Goal: Navigation & Orientation: Find specific page/section

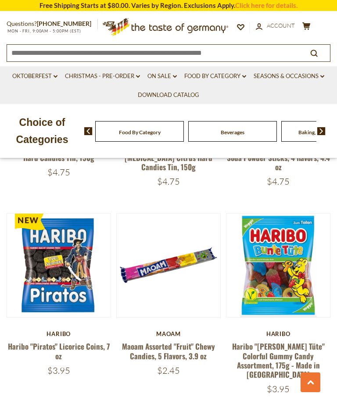
scroll to position [2300, 0]
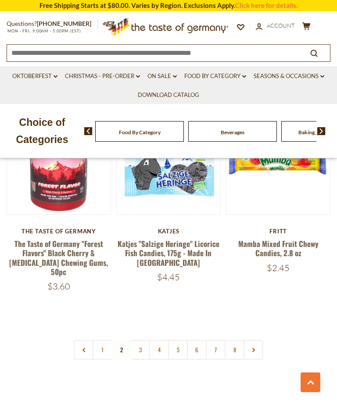
scroll to position [2413, 0]
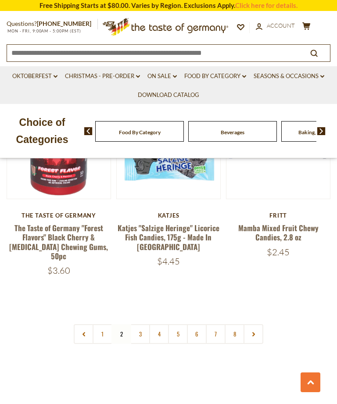
click at [169, 324] on link "5" at bounding box center [178, 334] width 20 height 20
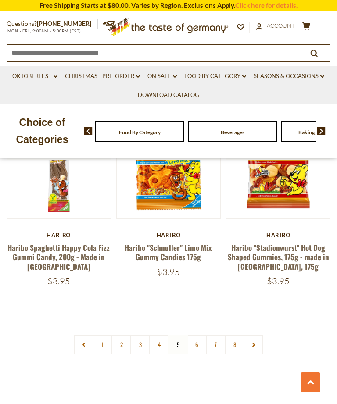
scroll to position [2428, 0]
click at [159, 335] on link "4" at bounding box center [159, 345] width 20 height 20
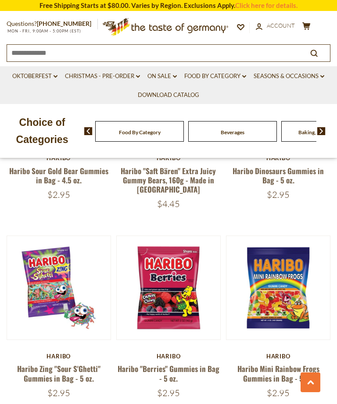
scroll to position [2308, 0]
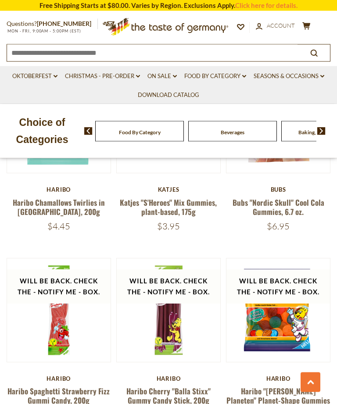
scroll to position [1060, 0]
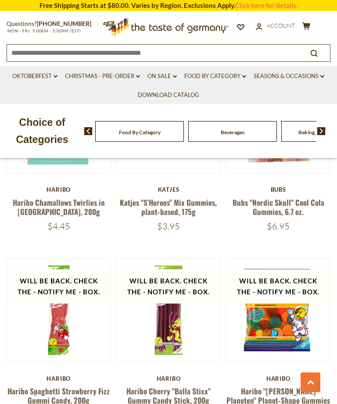
click at [153, 129] on div "Beverages" at bounding box center [139, 131] width 89 height 21
click at [123, 130] on div "Food By Category" at bounding box center [135, 131] width 89 height 21
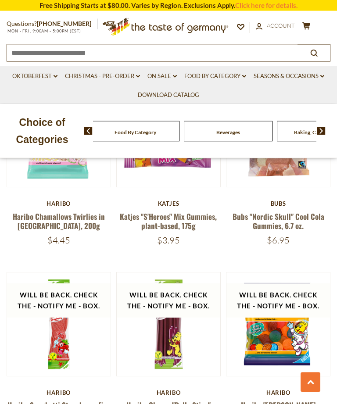
scroll to position [1042, 0]
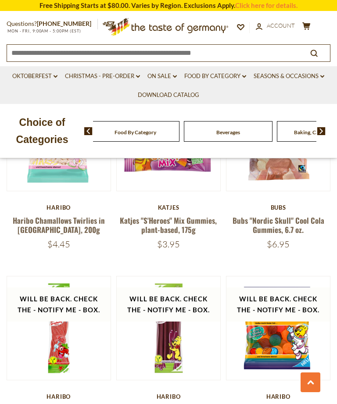
click at [127, 132] on span "Food By Category" at bounding box center [135, 132] width 42 height 7
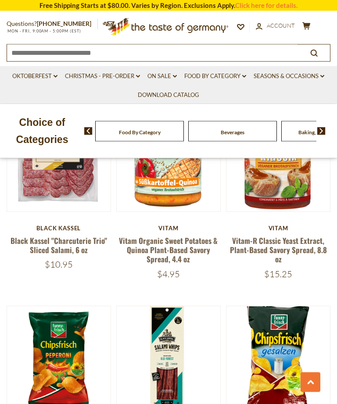
scroll to position [1434, 0]
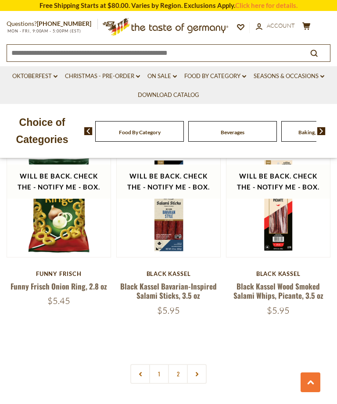
click at [201, 364] on link at bounding box center [197, 374] width 20 height 20
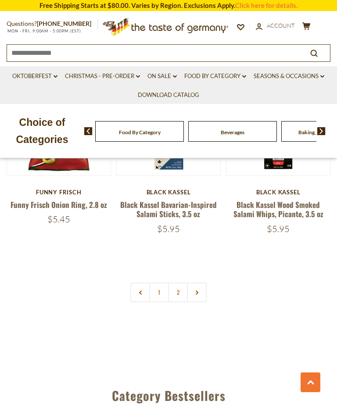
scroll to position [2435, 0]
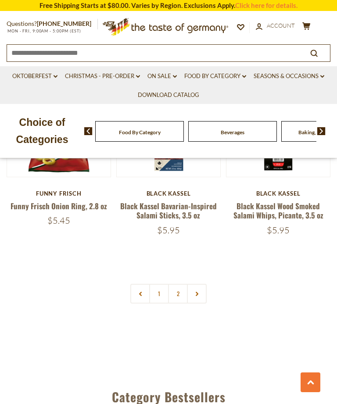
click at [184, 284] on link "2" at bounding box center [178, 294] width 20 height 20
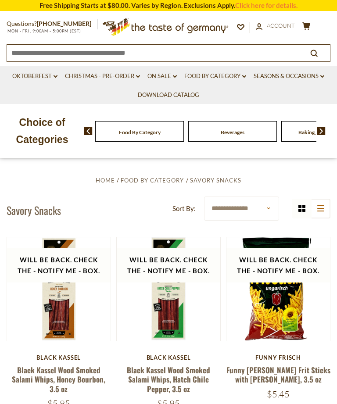
scroll to position [102, 0]
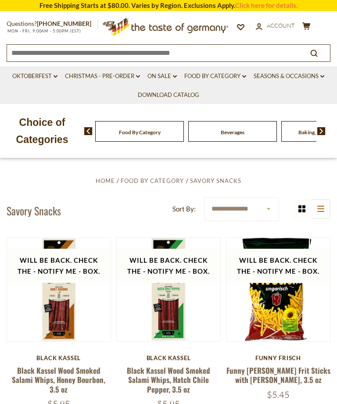
click at [241, 73] on link "Food By Category dropdown_arrow" at bounding box center [215, 76] width 62 height 10
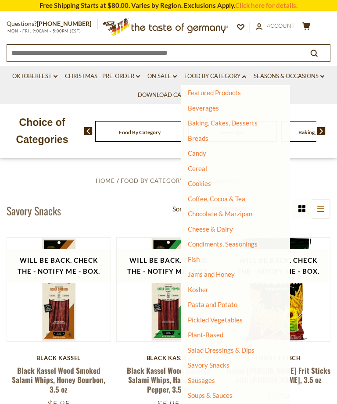
scroll to position [35, 0]
click at [238, 240] on link "Condiments, Seasonings" at bounding box center [223, 244] width 70 height 8
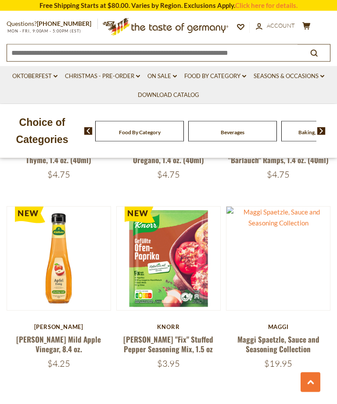
scroll to position [2274, 0]
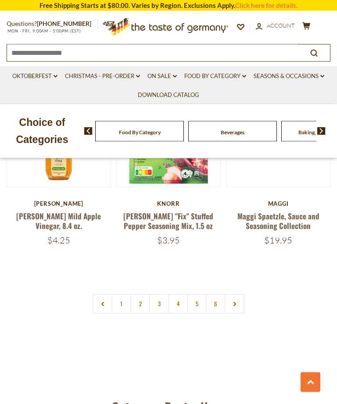
scroll to position [2385, 0]
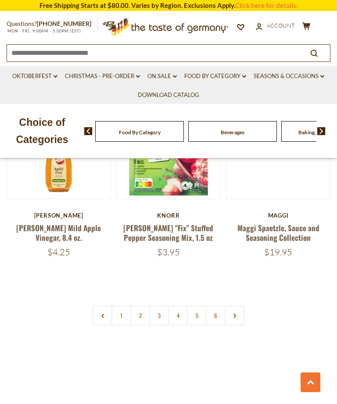
click at [138, 291] on link "2" at bounding box center [140, 316] width 20 height 20
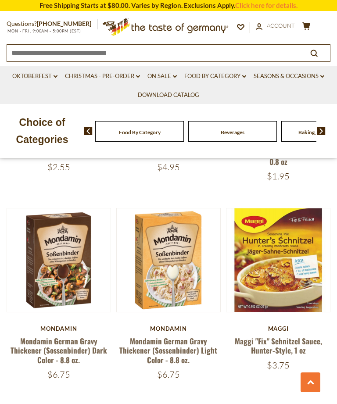
scroll to position [2261, 0]
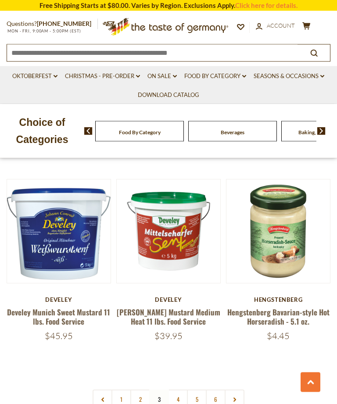
scroll to position [2282, 0]
click at [182, 291] on link "4" at bounding box center [178, 399] width 20 height 20
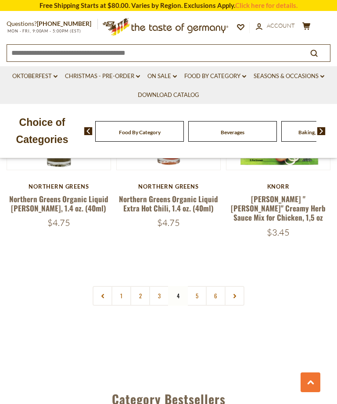
scroll to position [2380, 0]
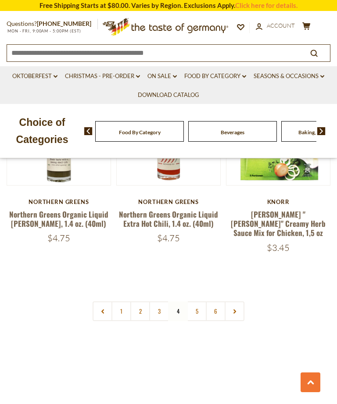
click at [199, 291] on link "5" at bounding box center [197, 311] width 20 height 20
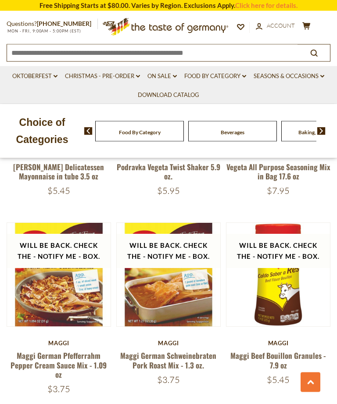
scroll to position [2270, 0]
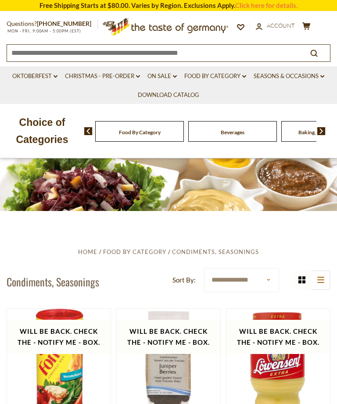
scroll to position [0, 0]
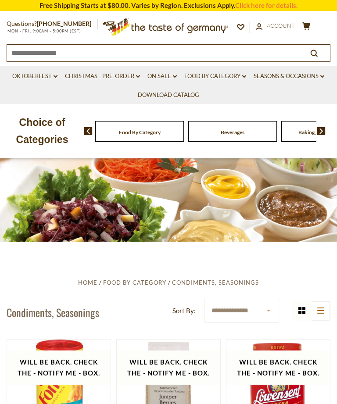
click at [229, 78] on link "Food By Category dropdown_arrow" at bounding box center [215, 76] width 62 height 10
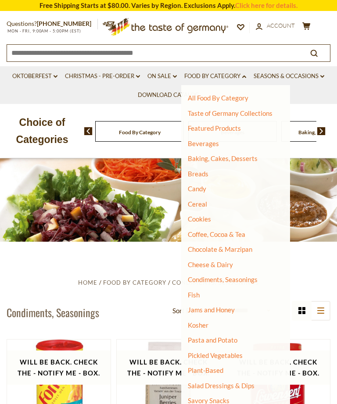
click at [207, 215] on link "Cookies" at bounding box center [199, 219] width 23 height 8
click at [209, 217] on link "Cookies" at bounding box center [199, 219] width 23 height 8
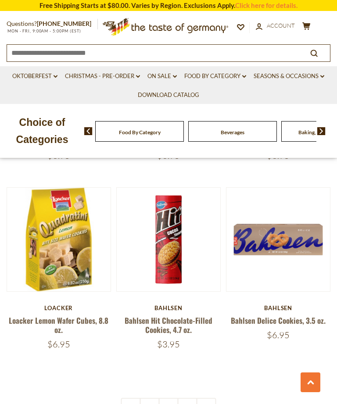
scroll to position [2283, 0]
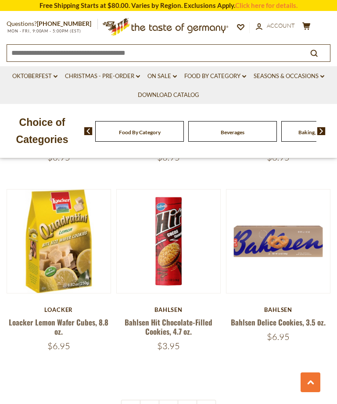
click at [172, 399] on link "2" at bounding box center [169, 409] width 20 height 20
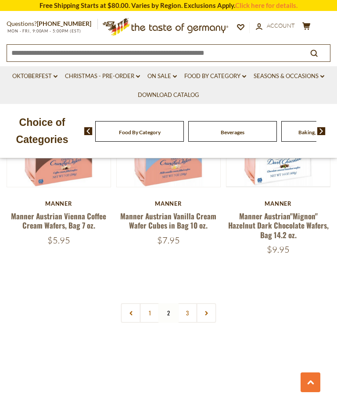
click at [191, 303] on link "3" at bounding box center [188, 313] width 20 height 20
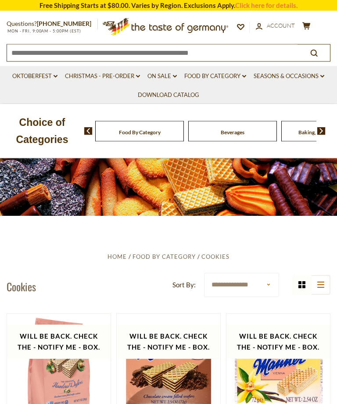
scroll to position [0, 0]
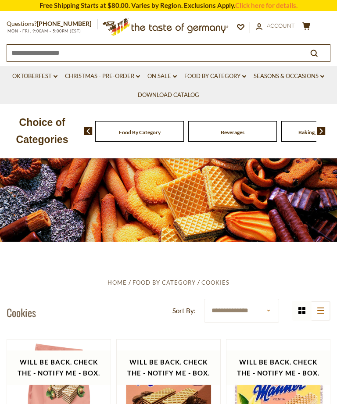
click at [236, 71] on link "Food By Category dropdown_arrow" at bounding box center [215, 76] width 62 height 10
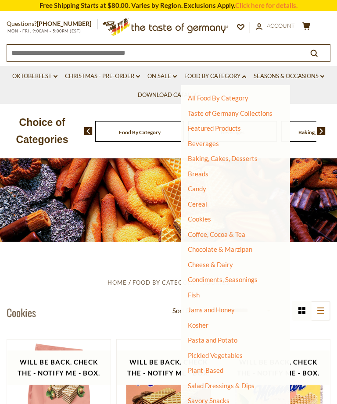
click at [198, 187] on link "Candy" at bounding box center [197, 189] width 18 height 8
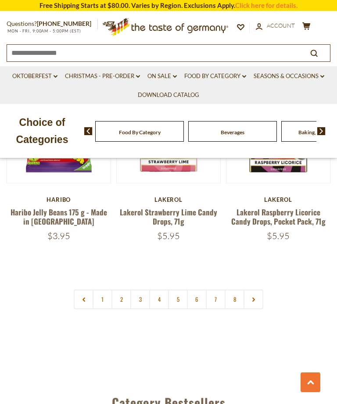
scroll to position [2455, 0]
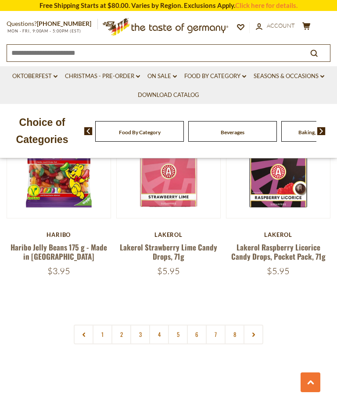
click at [235, 324] on link "8" at bounding box center [234, 334] width 20 height 20
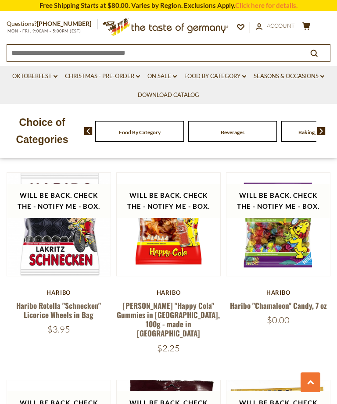
scroll to position [1553, 0]
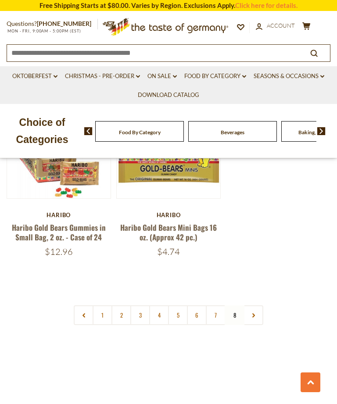
click at [220, 305] on link "7" at bounding box center [216, 315] width 20 height 20
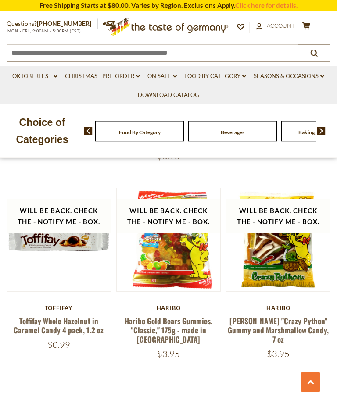
scroll to position [2337, 0]
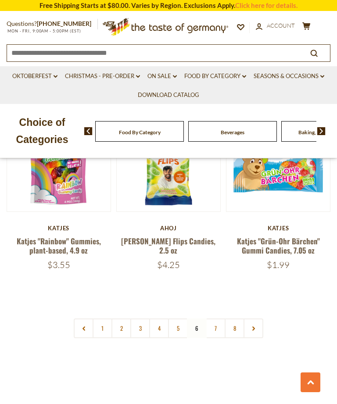
scroll to position [2384, 0]
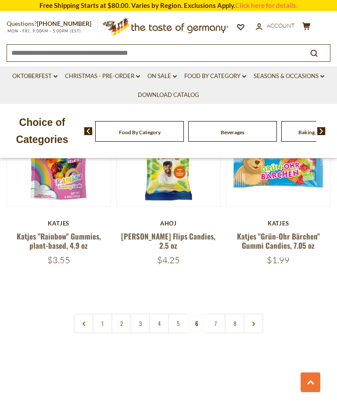
click at [186, 313] on link "5" at bounding box center [178, 323] width 20 height 20
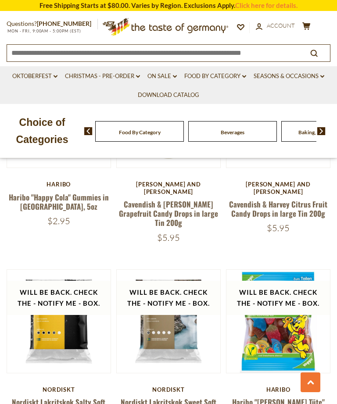
scroll to position [1264, 0]
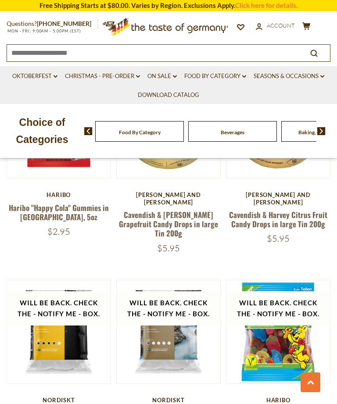
click at [235, 73] on link "Food By Category dropdown_arrow" at bounding box center [215, 76] width 62 height 10
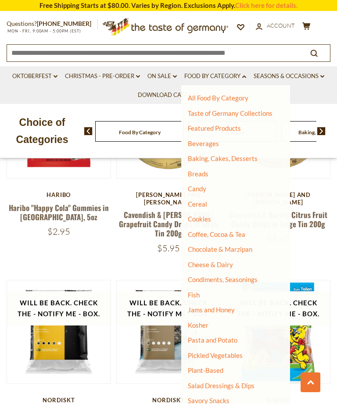
click at [235, 247] on link "Chocolate & Marzipan" at bounding box center [220, 249] width 64 height 8
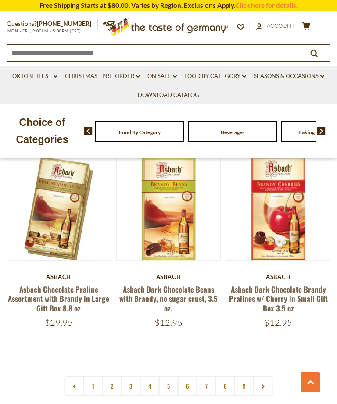
scroll to position [2349, 0]
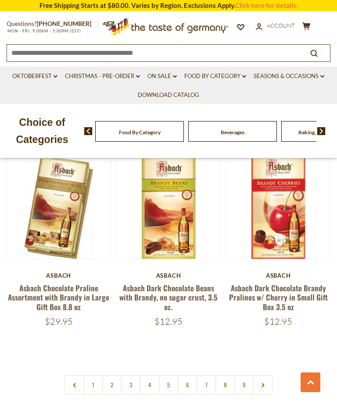
click at [204, 375] on link "7" at bounding box center [206, 385] width 20 height 20
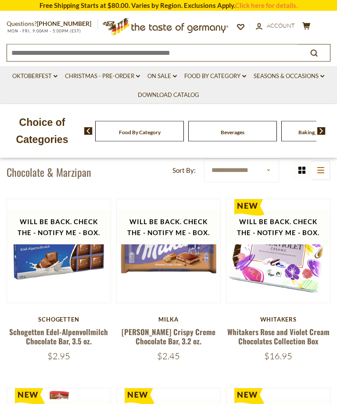
scroll to position [138, 0]
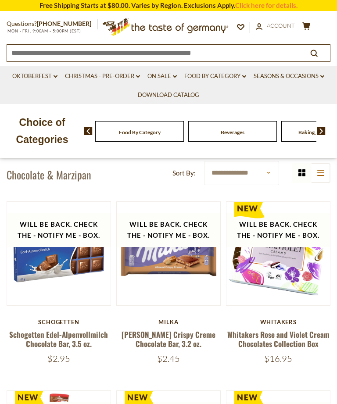
click at [232, 75] on link "Food By Category dropdown_arrow" at bounding box center [215, 76] width 62 height 10
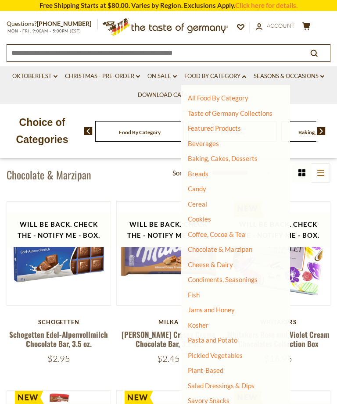
click at [230, 232] on link "Coffee, Cocoa & Tea" at bounding box center [216, 234] width 57 height 8
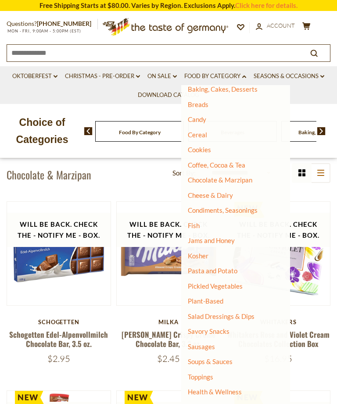
scroll to position [93, 0]
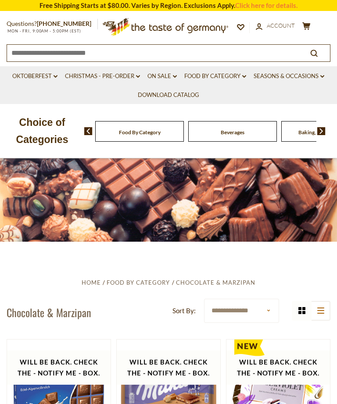
click at [242, 74] on link "Food By Category dropdown_arrow" at bounding box center [215, 76] width 62 height 10
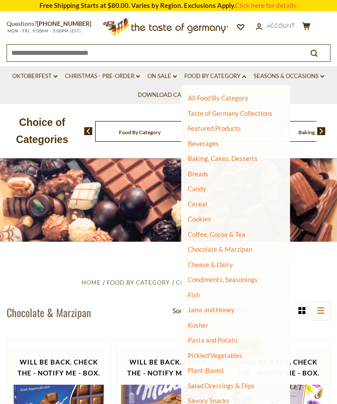
click at [234, 230] on link "Coffee, Cocoa & Tea" at bounding box center [216, 234] width 57 height 8
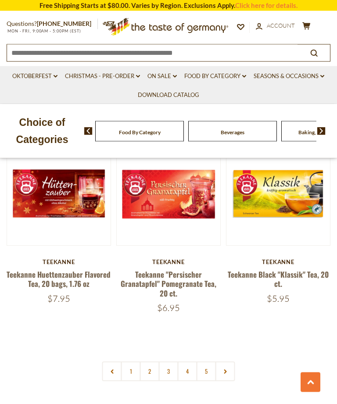
scroll to position [2329, 0]
click at [145, 361] on link "2" at bounding box center [150, 371] width 20 height 20
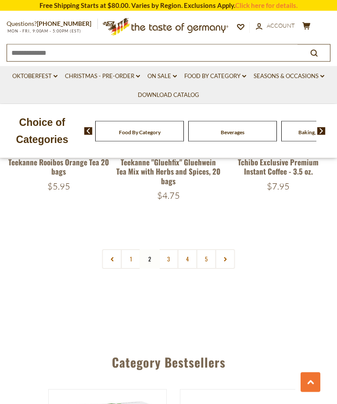
scroll to position [2437, 0]
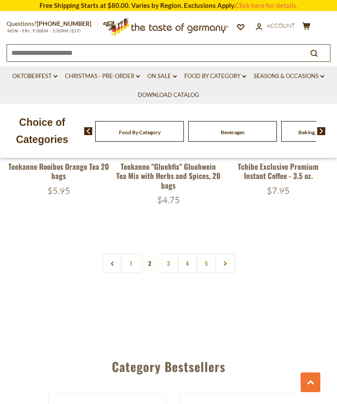
click at [171, 253] on link "3" at bounding box center [169, 263] width 20 height 20
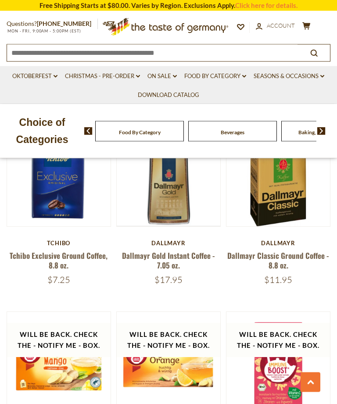
scroll to position [1349, 0]
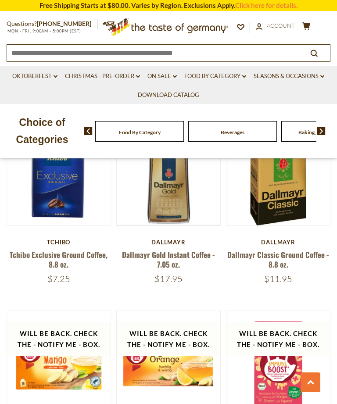
click at [286, 253] on link "Dallmayr Classic Ground Coffee - 8.8 oz." at bounding box center [278, 259] width 102 height 20
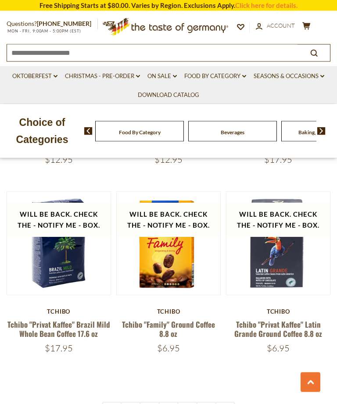
scroll to position [2234, 0]
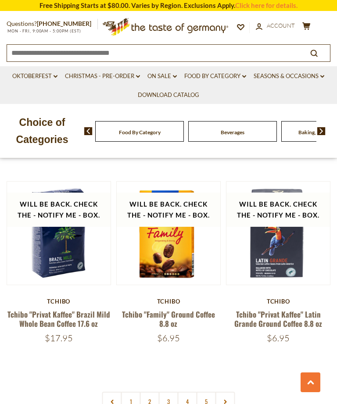
click at [212, 399] on link "5" at bounding box center [206, 401] width 20 height 20
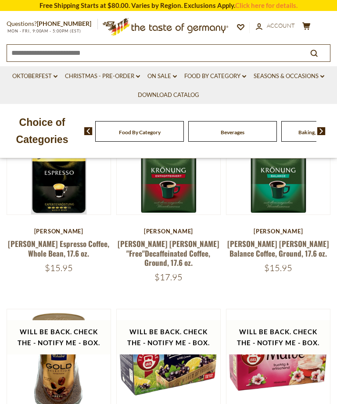
scroll to position [393, 0]
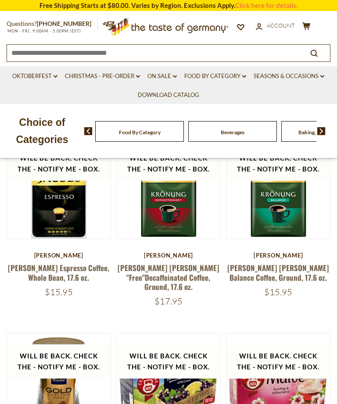
click at [234, 72] on link "Food By Category dropdown_arrow" at bounding box center [215, 76] width 62 height 10
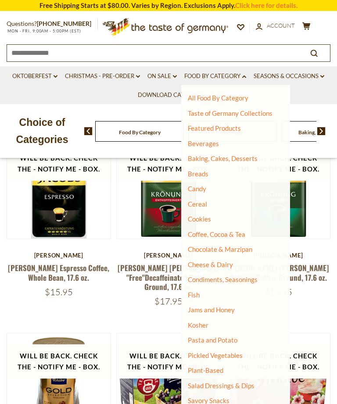
click at [207, 172] on link "Breads" at bounding box center [198, 174] width 21 height 8
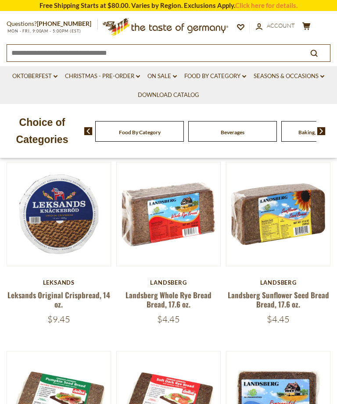
scroll to position [176, 0]
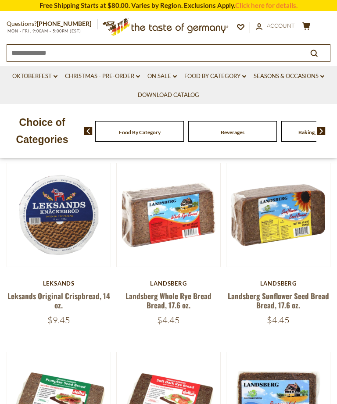
click at [231, 79] on link "Food By Category dropdown_arrow" at bounding box center [215, 76] width 62 height 10
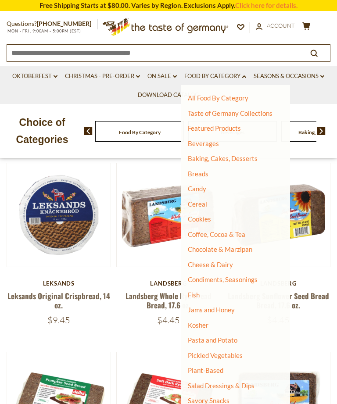
click at [203, 203] on link "Cereal" at bounding box center [197, 204] width 19 height 8
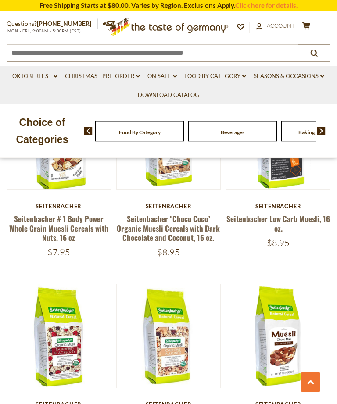
scroll to position [649, 0]
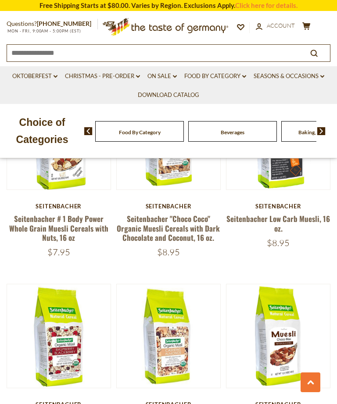
click at [235, 78] on link "Food By Category dropdown_arrow" at bounding box center [215, 76] width 62 height 10
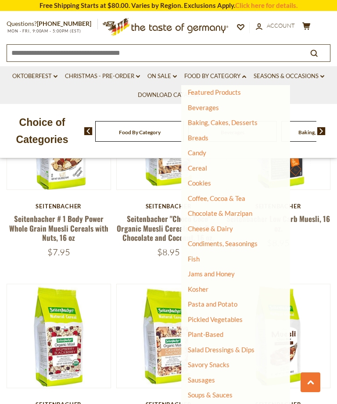
scroll to position [35, 0]
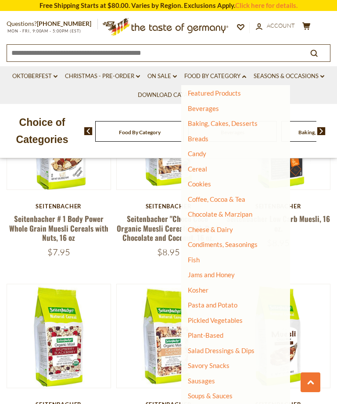
click at [208, 377] on link "Sausages" at bounding box center [201, 381] width 27 height 8
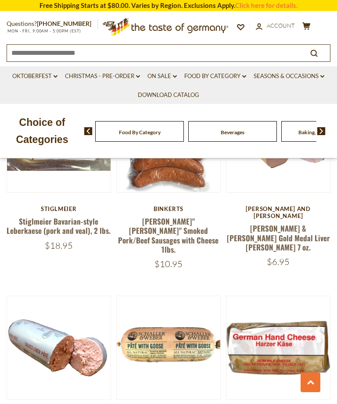
scroll to position [2124, 0]
